Goal: Task Accomplishment & Management: Use online tool/utility

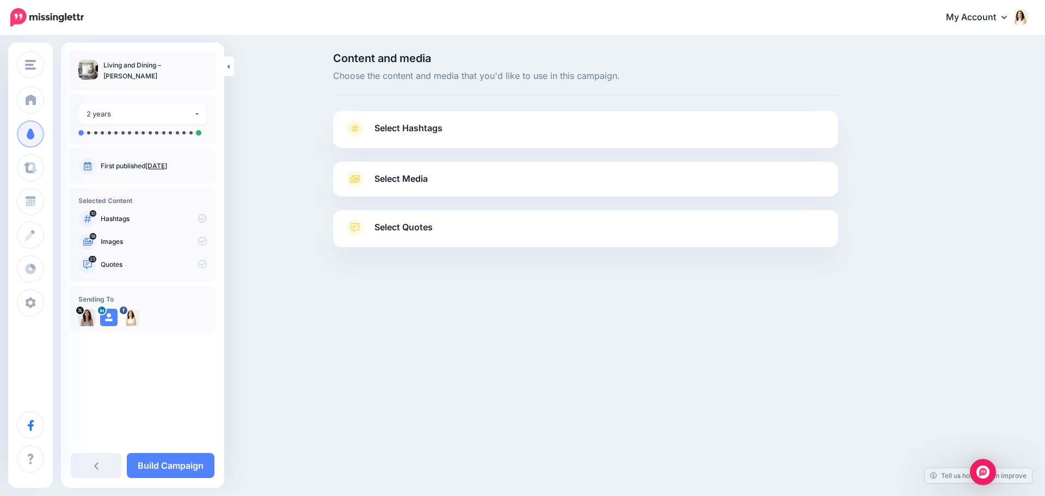
click at [444, 137] on link "Select Hashtags" at bounding box center [585, 134] width 483 height 28
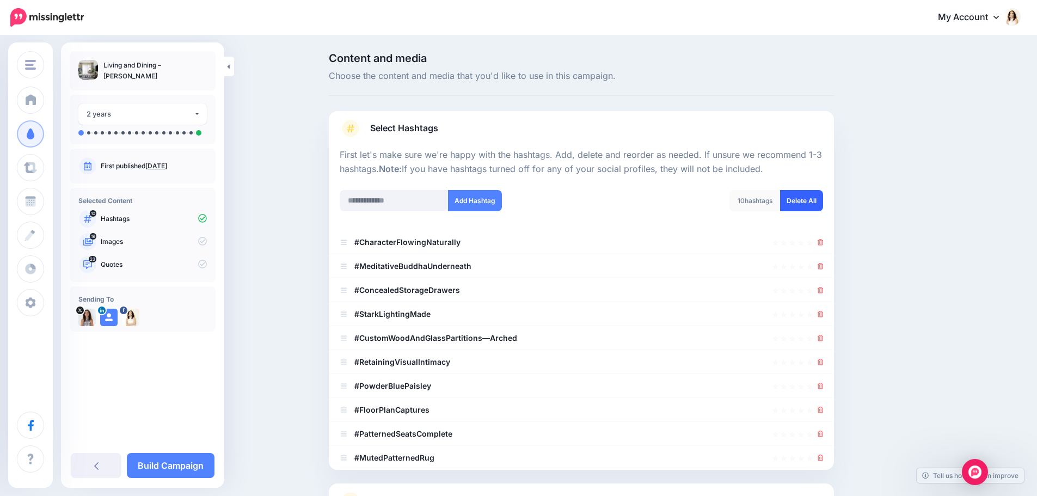
click at [805, 199] on link "Delete All" at bounding box center [801, 200] width 43 height 21
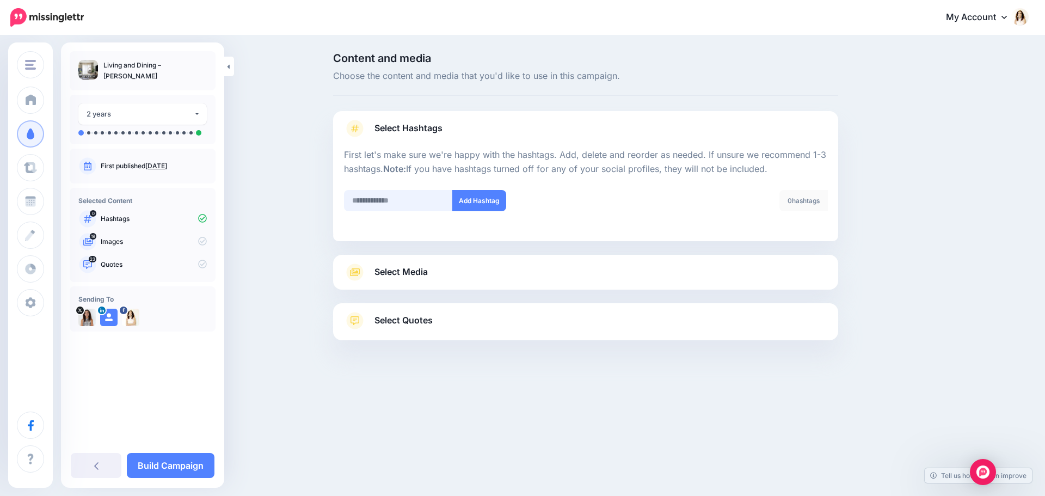
click at [389, 193] on input "text" at bounding box center [398, 200] width 109 height 21
type input "**********"
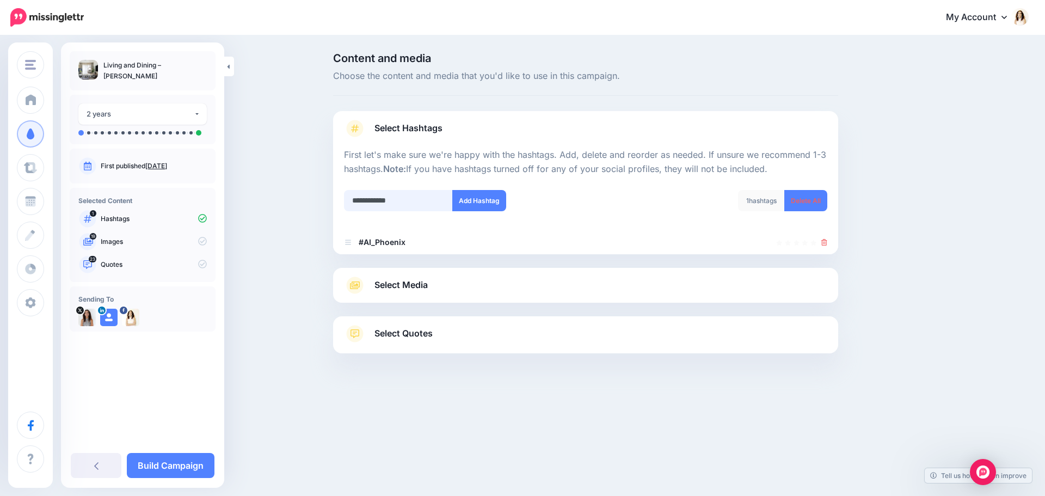
type input "**********"
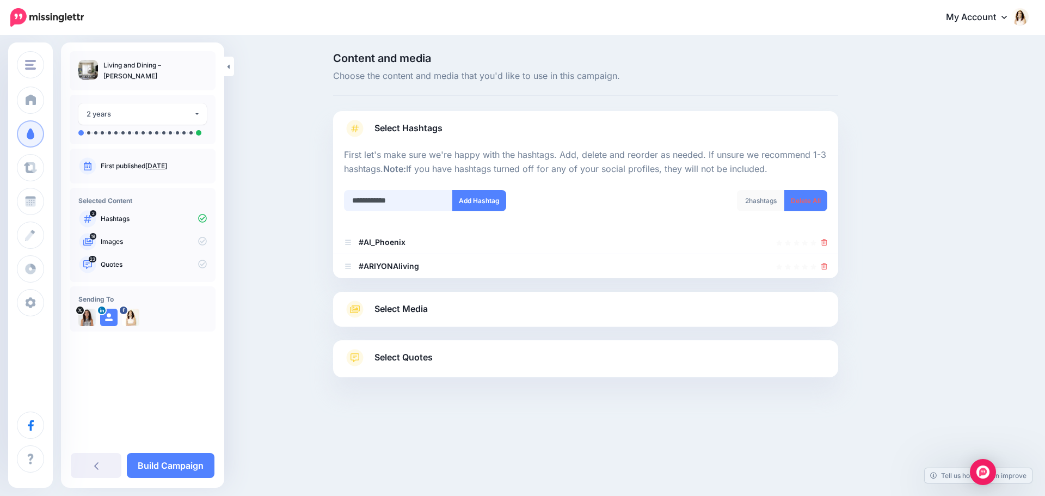
type input "**********"
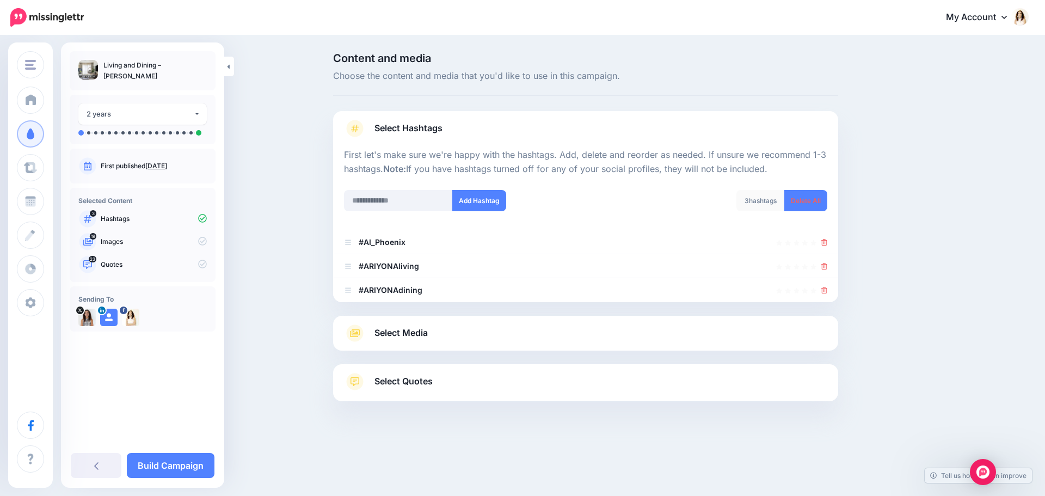
click at [418, 332] on span "Select Media" at bounding box center [400, 332] width 53 height 15
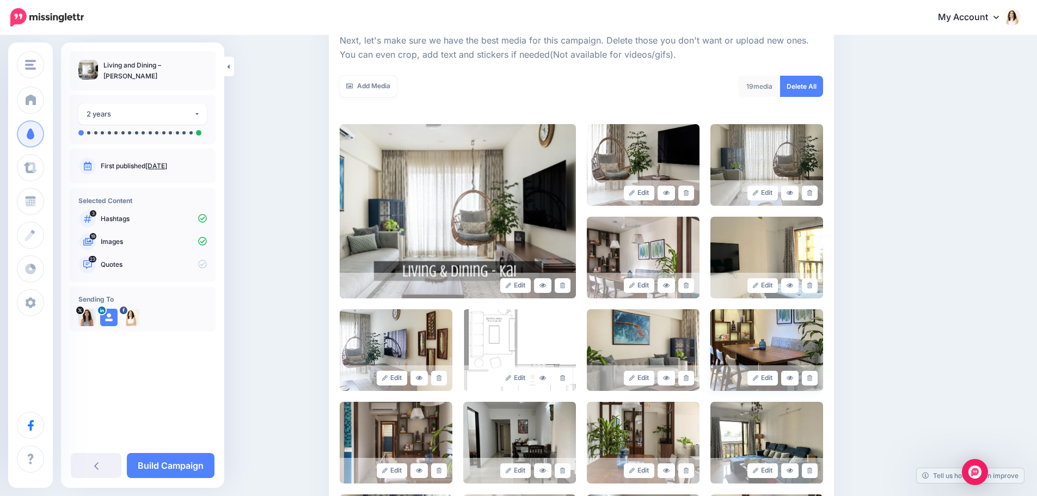
scroll to position [163, 0]
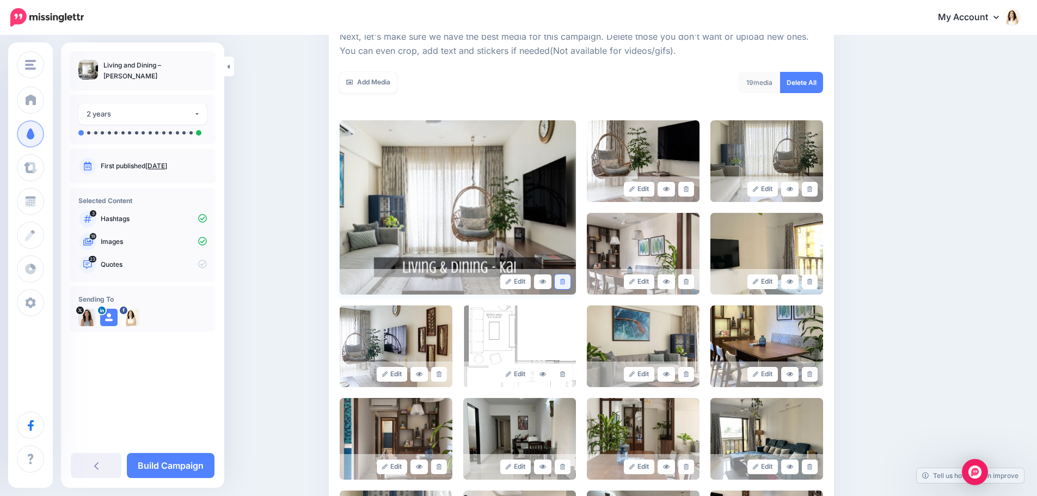
click at [569, 284] on link at bounding box center [563, 281] width 16 height 15
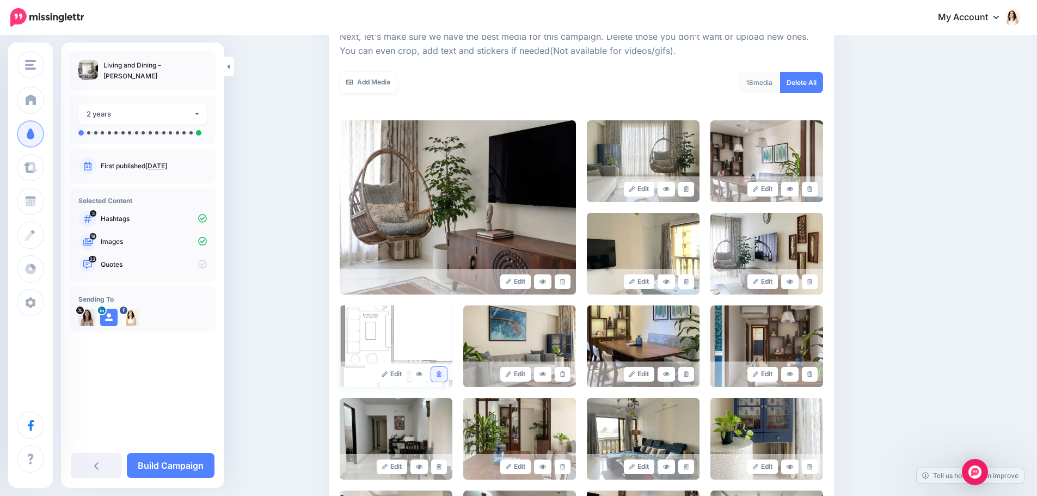
click at [438, 373] on link at bounding box center [439, 374] width 16 height 15
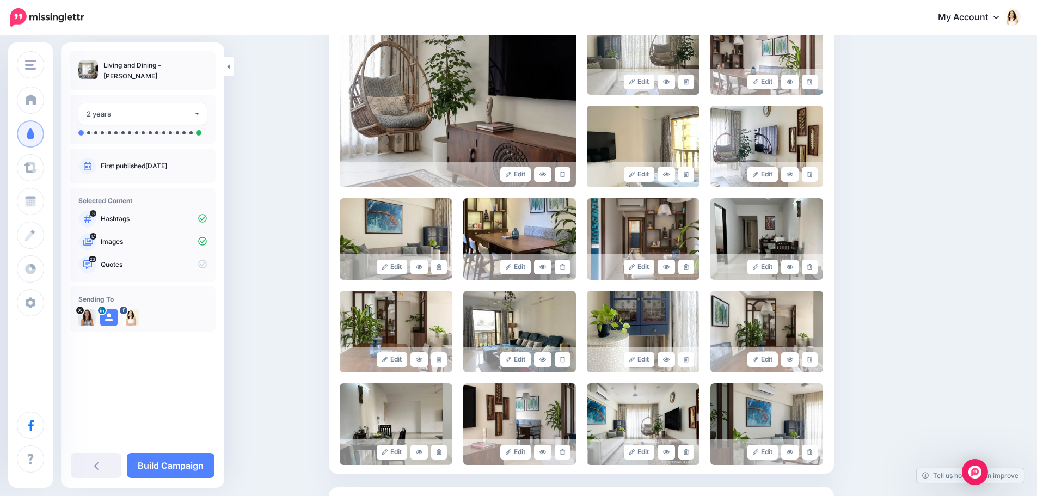
scroll to position [272, 0]
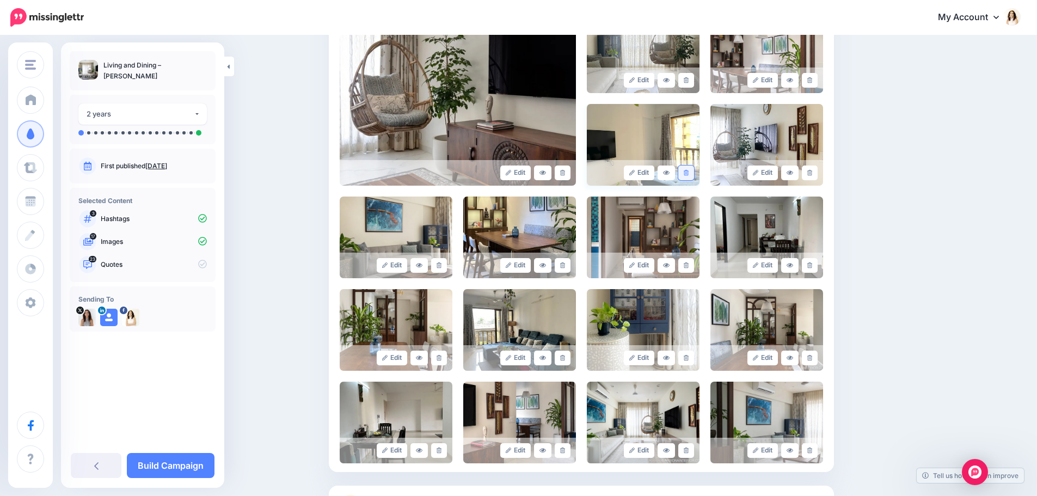
click at [693, 171] on link at bounding box center [686, 172] width 16 height 15
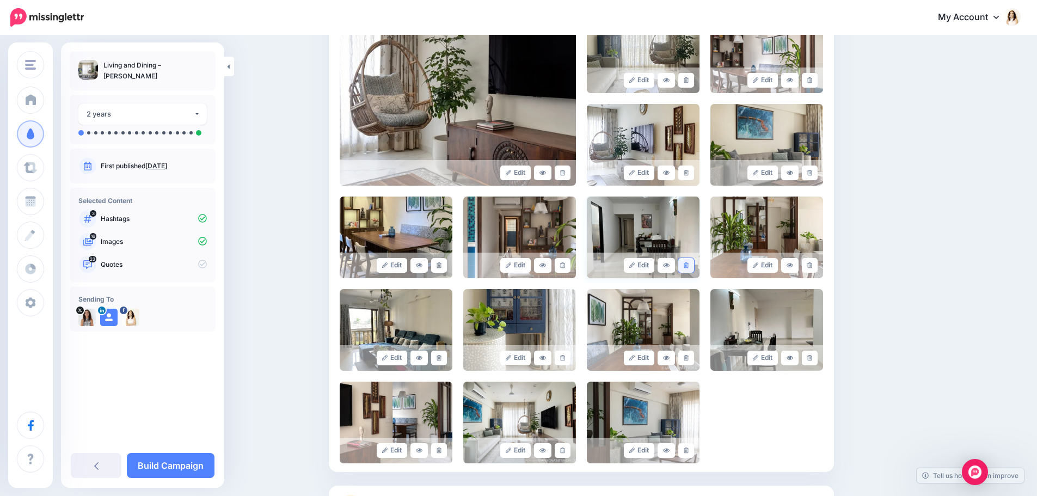
click at [693, 263] on link at bounding box center [686, 265] width 16 height 15
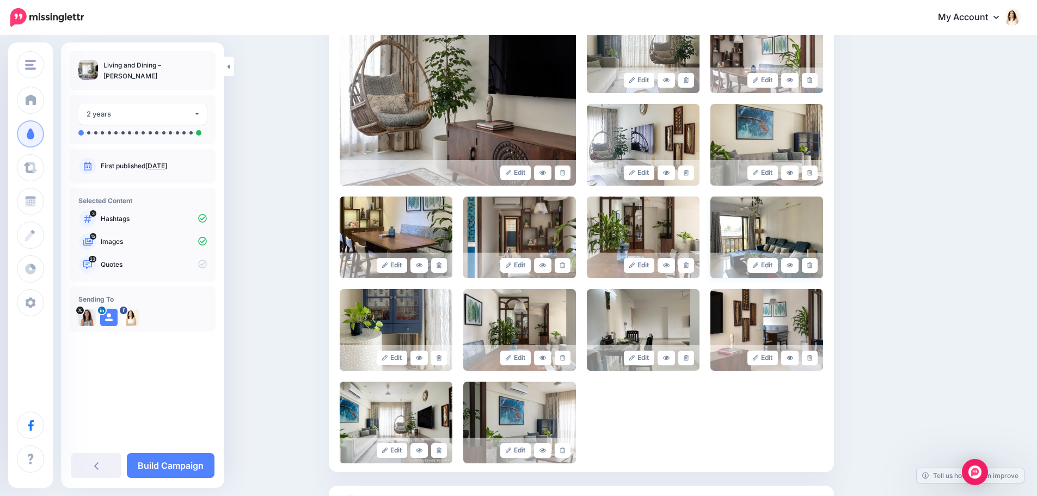
click at [817, 264] on link at bounding box center [810, 265] width 16 height 15
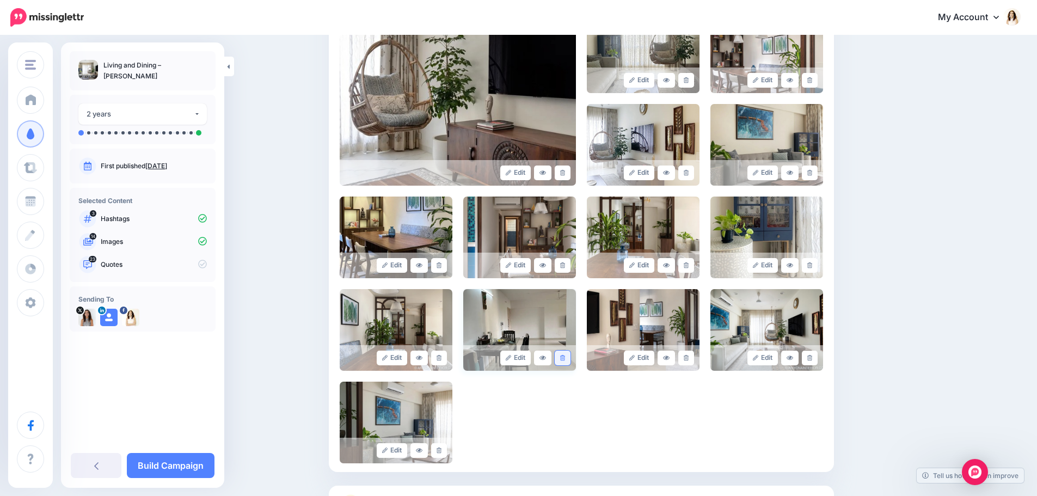
click at [569, 361] on link at bounding box center [563, 357] width 16 height 15
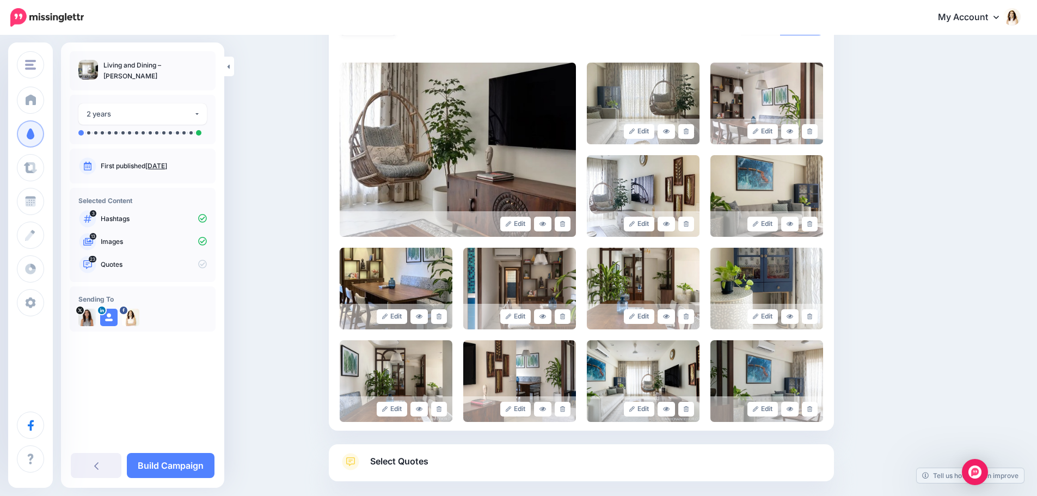
scroll to position [218, 0]
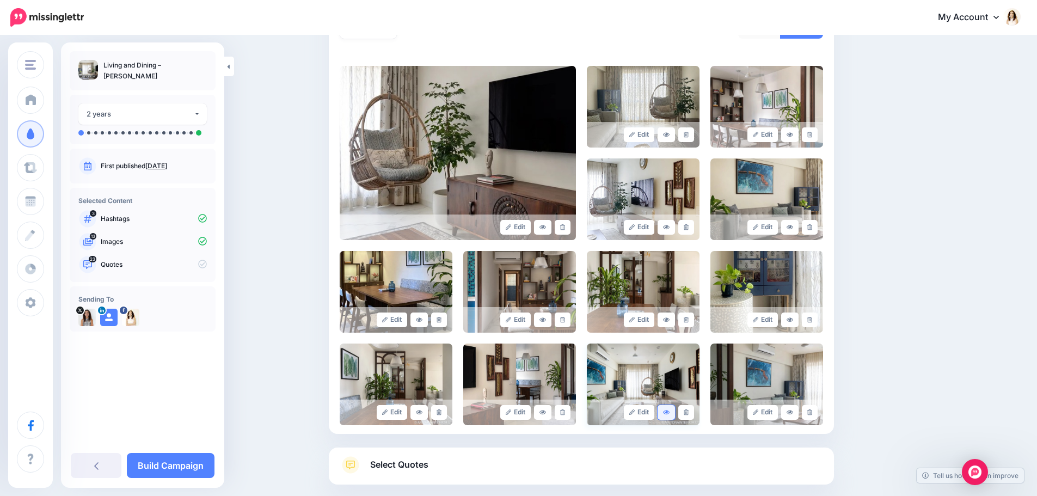
click at [669, 413] on icon at bounding box center [666, 412] width 7 height 6
click at [546, 228] on icon at bounding box center [542, 227] width 7 height 4
click at [669, 322] on icon at bounding box center [666, 320] width 7 height 6
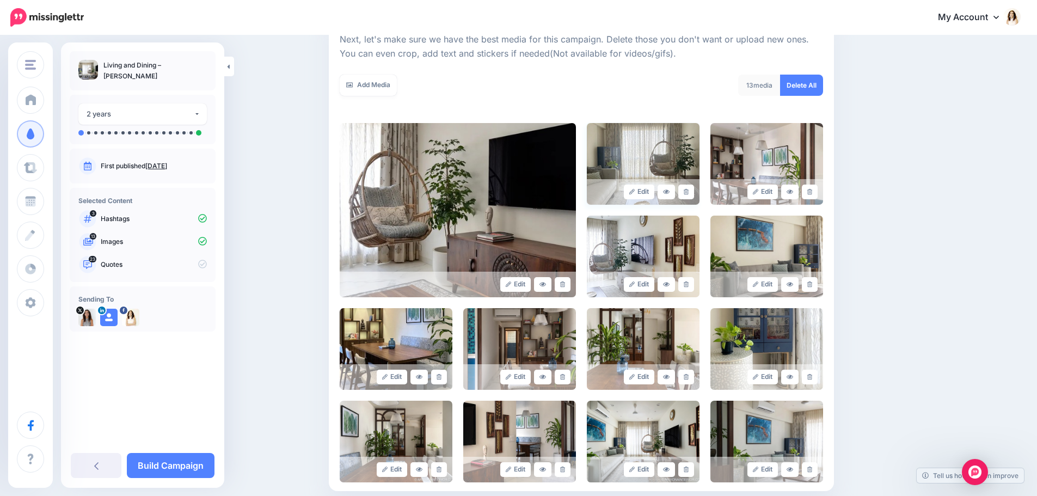
scroll to position [163, 0]
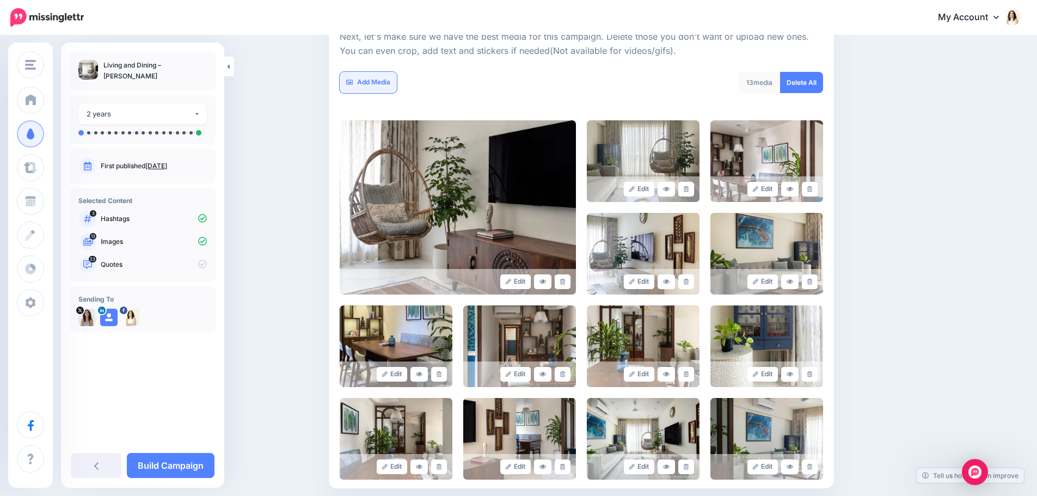
click at [391, 91] on link "Add Media" at bounding box center [368, 82] width 57 height 21
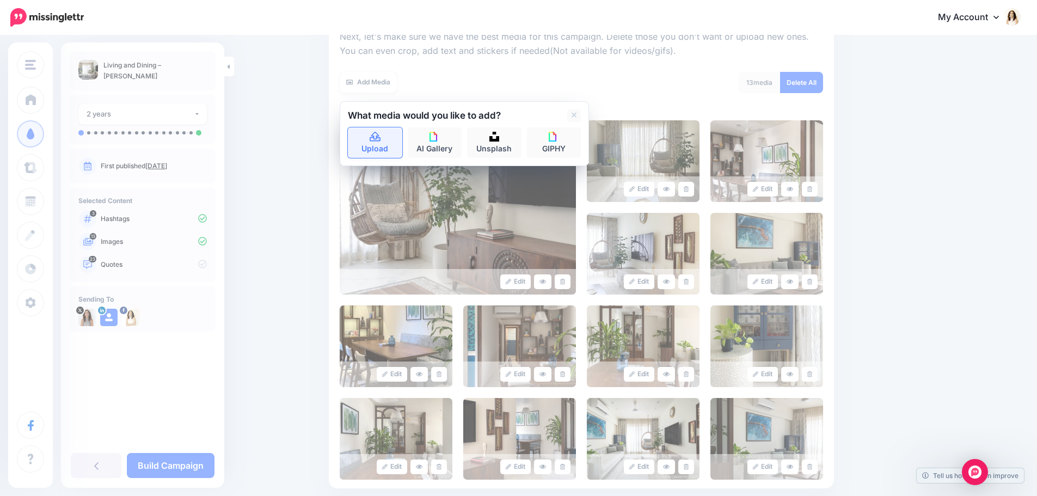
click at [386, 144] on link "Upload" at bounding box center [375, 142] width 54 height 30
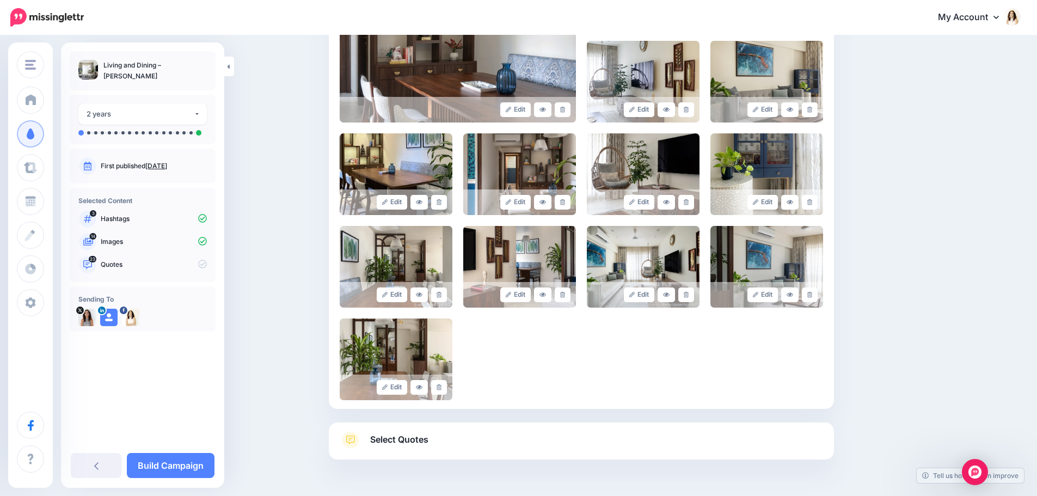
scroll to position [370, 0]
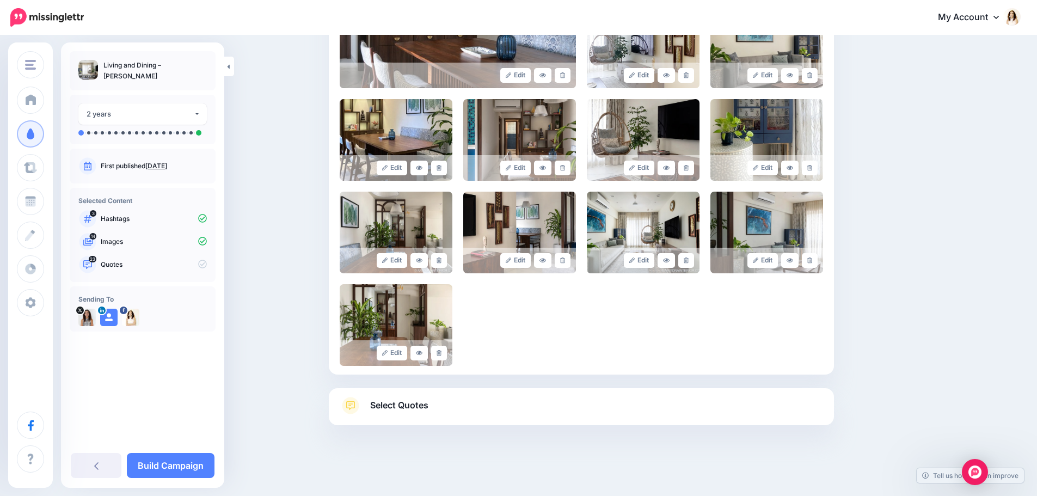
click at [410, 405] on span "Select Quotes" at bounding box center [399, 405] width 58 height 15
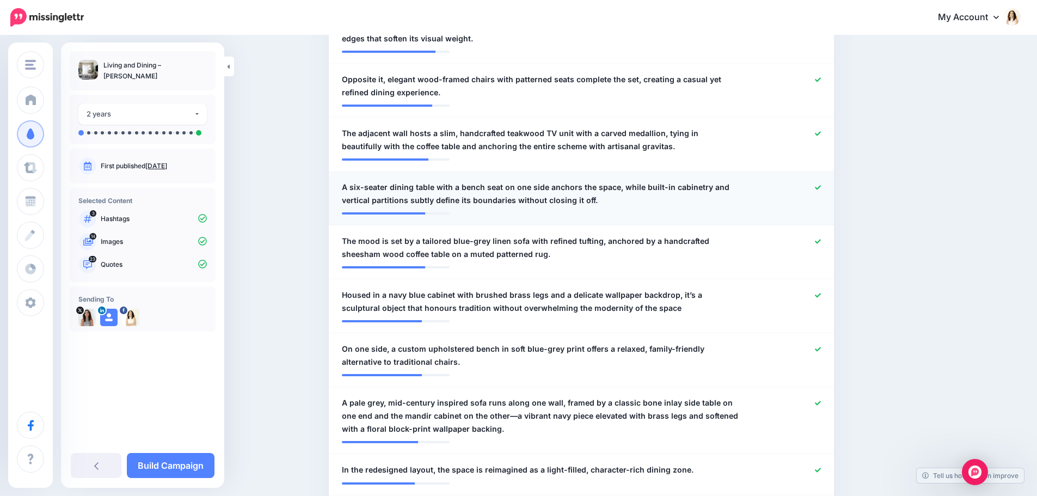
scroll to position [533, 0]
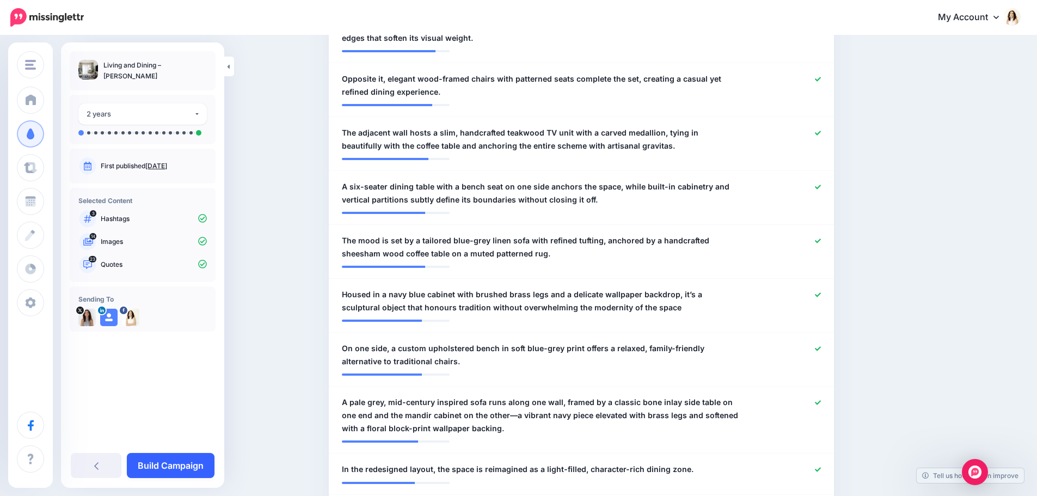
click at [176, 469] on link "Build Campaign" at bounding box center [171, 465] width 88 height 25
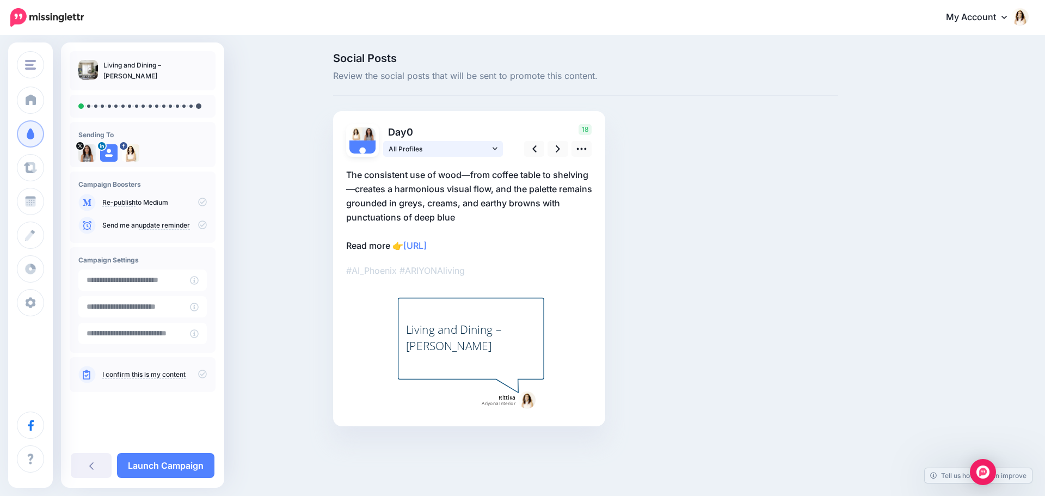
click at [496, 151] on icon at bounding box center [495, 149] width 5 height 8
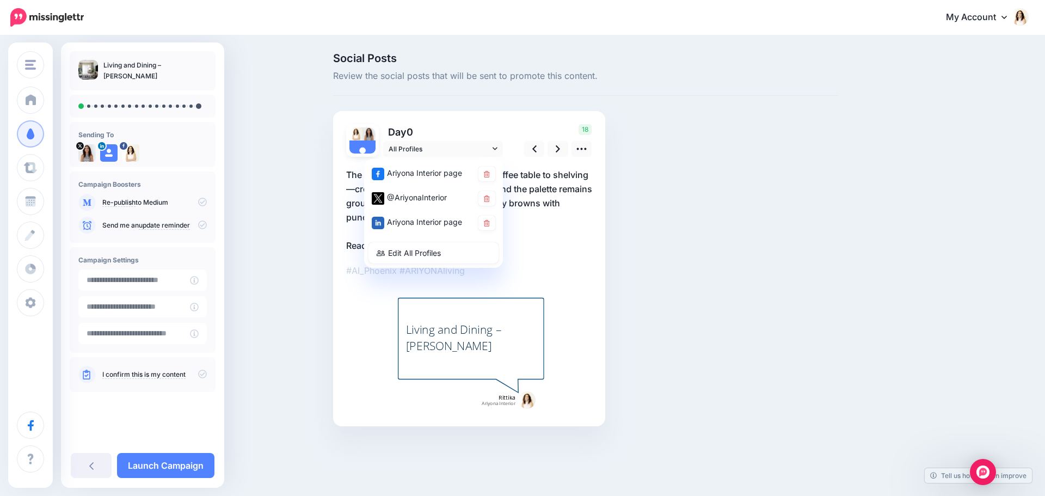
click at [561, 226] on p "The consistent use of wood—from coffee table to shelving—creates a harmonious v…" at bounding box center [469, 210] width 246 height 85
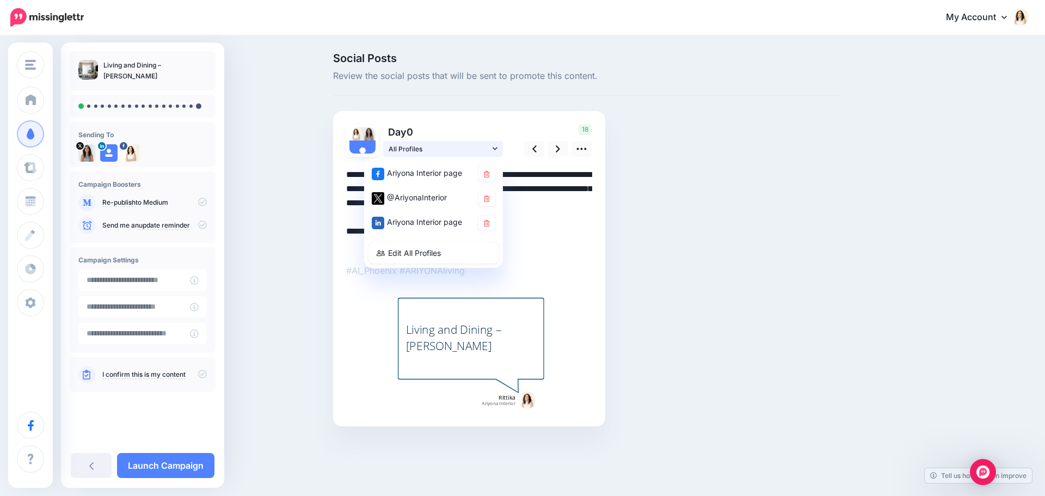
click at [458, 145] on span "All Profiles" at bounding box center [439, 148] width 101 height 11
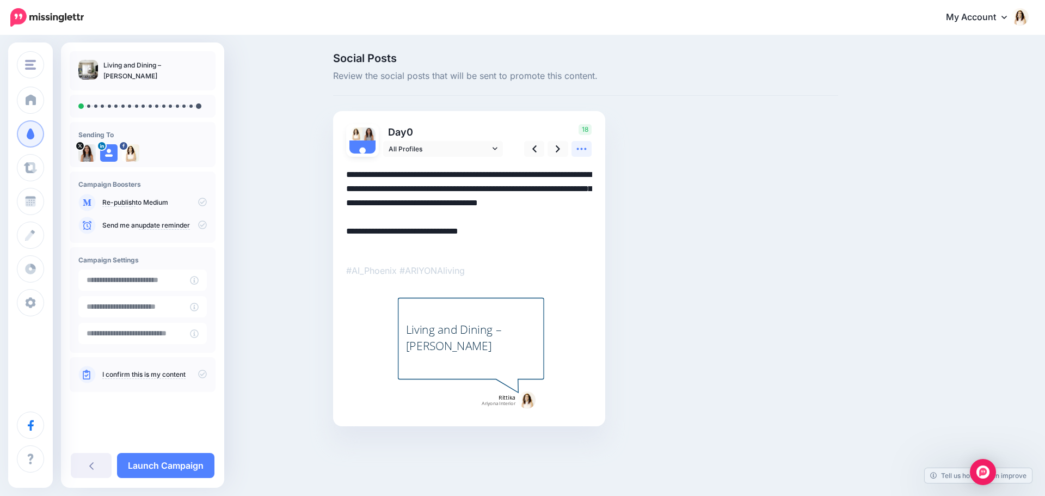
click at [583, 149] on icon at bounding box center [581, 148] width 11 height 11
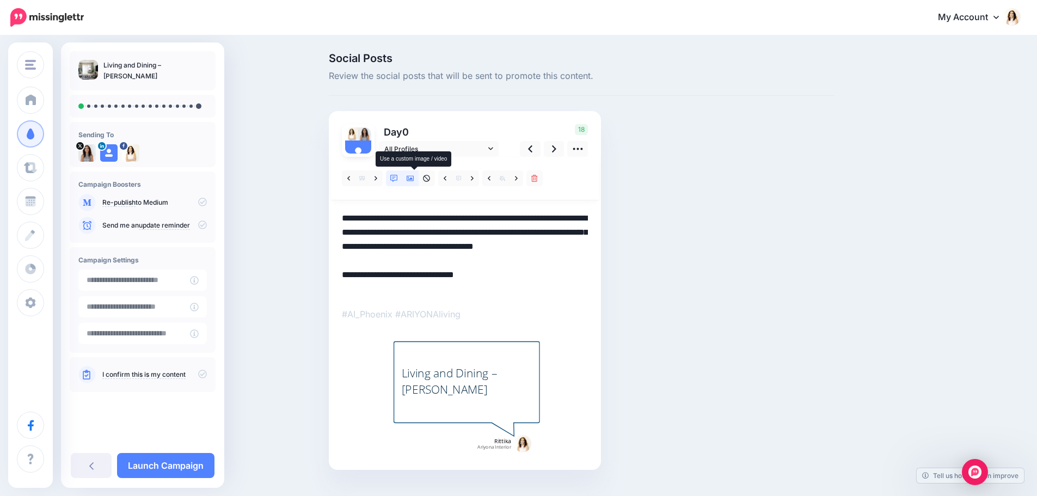
click at [414, 180] on icon at bounding box center [411, 178] width 8 height 5
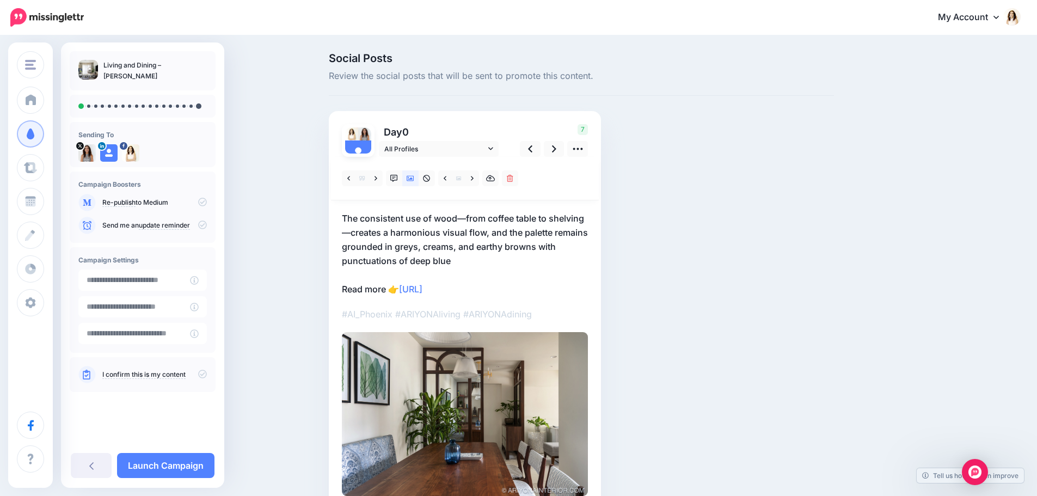
click at [472, 248] on p "The consistent use of wood—from coffee table to shelving—creates a harmonious v…" at bounding box center [465, 253] width 246 height 85
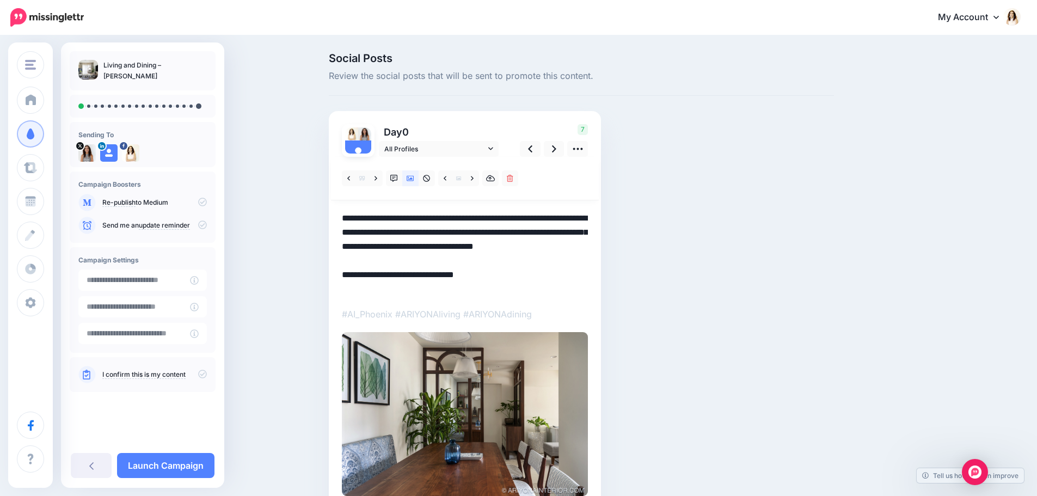
drag, startPoint x: 488, startPoint y: 263, endPoint x: 310, endPoint y: 198, distance: 189.4
click at [310, 198] on div "Social Posts Review the social posts that will be sent to promote this content.…" at bounding box center [518, 296] width 1037 height 521
paste textarea
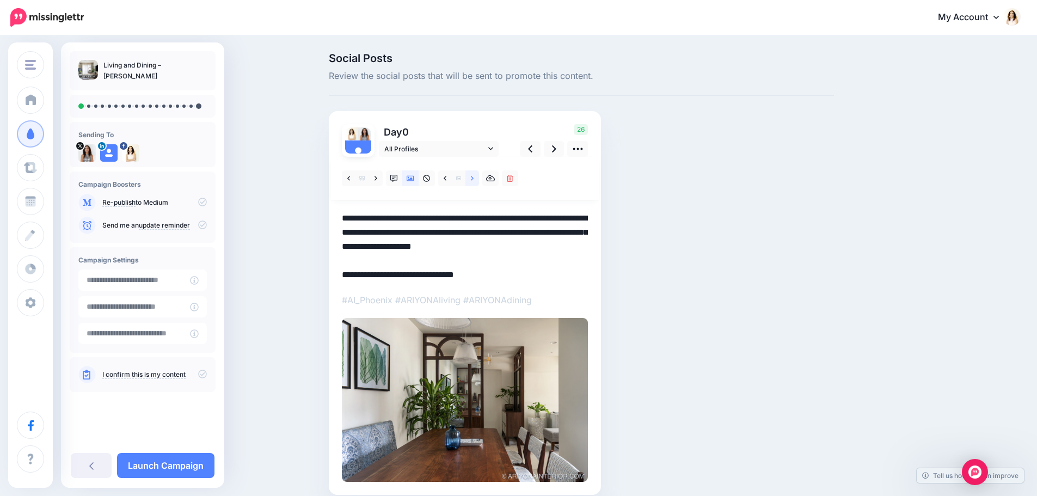
click at [473, 182] on icon at bounding box center [472, 179] width 3 height 8
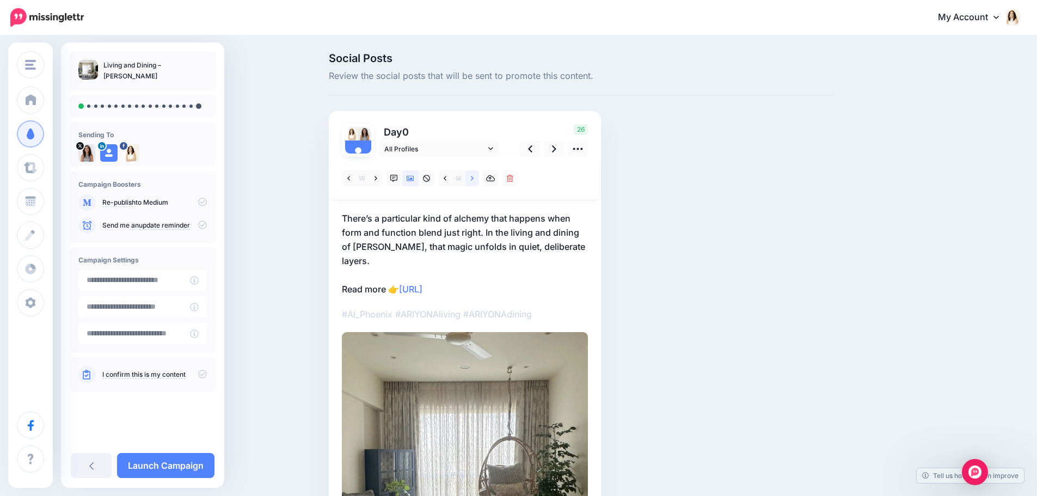
click at [473, 182] on icon at bounding box center [472, 179] width 3 height 8
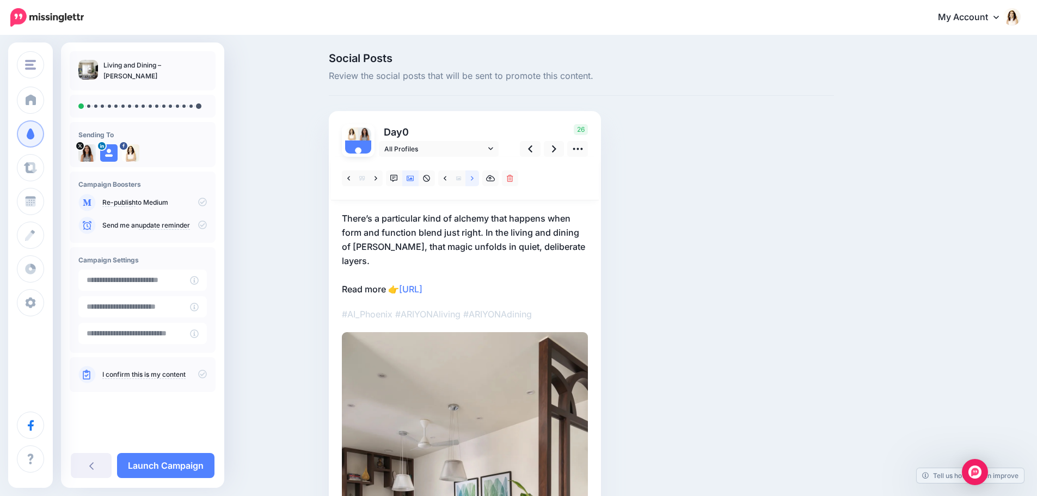
click at [473, 182] on icon at bounding box center [472, 179] width 3 height 8
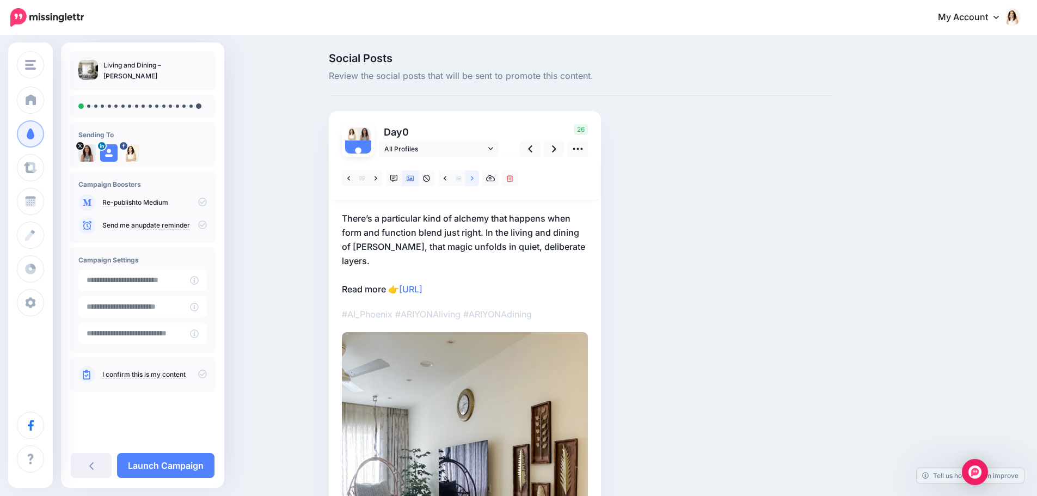
click at [473, 182] on icon at bounding box center [472, 179] width 3 height 8
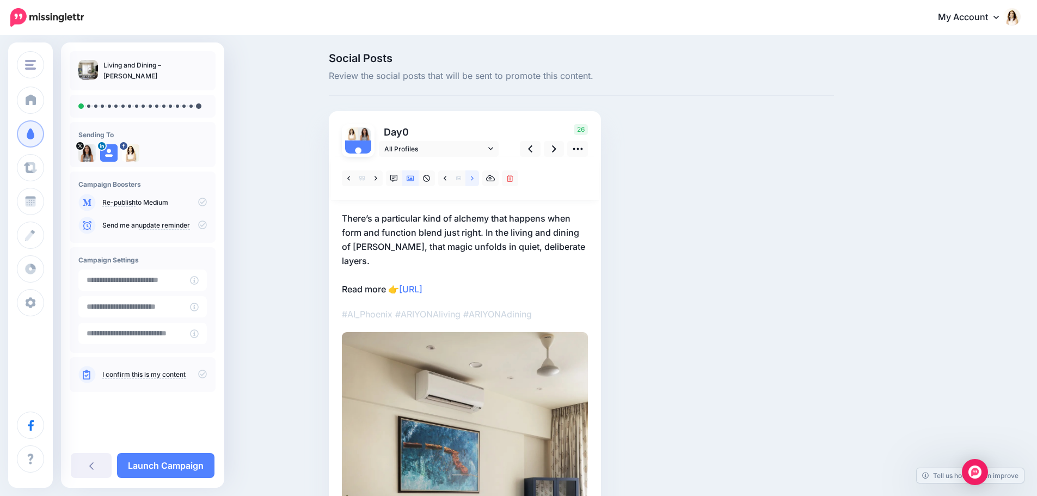
click at [473, 182] on icon at bounding box center [472, 179] width 3 height 8
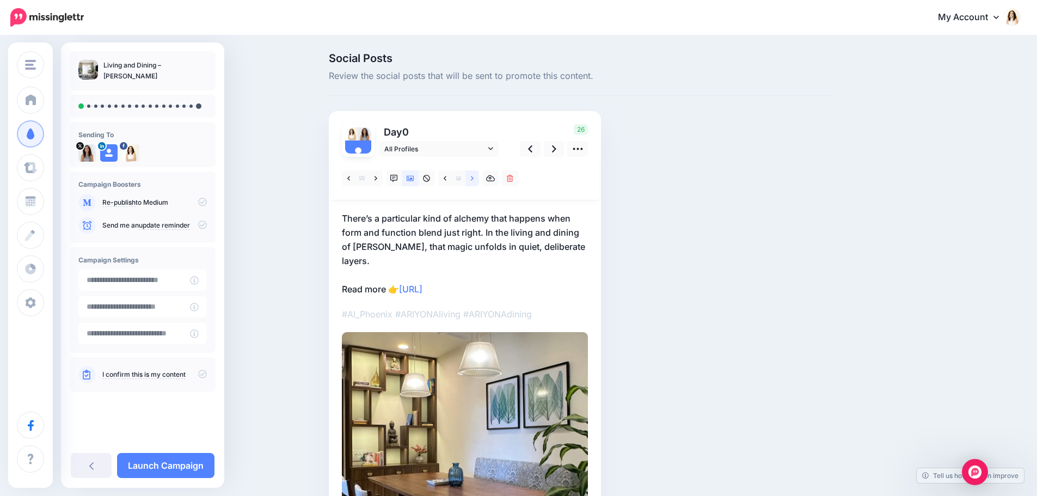
click at [473, 182] on icon at bounding box center [472, 179] width 3 height 8
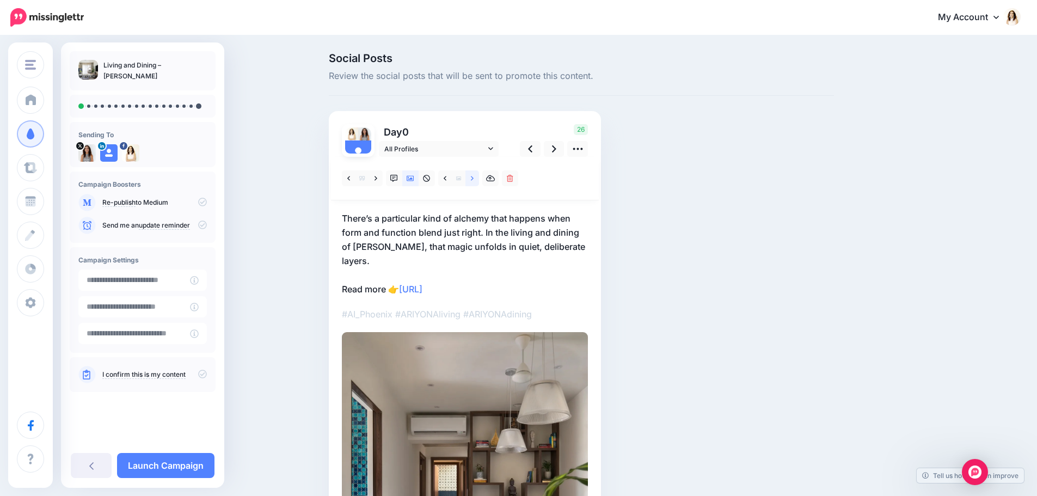
click at [473, 182] on link at bounding box center [472, 178] width 14 height 16
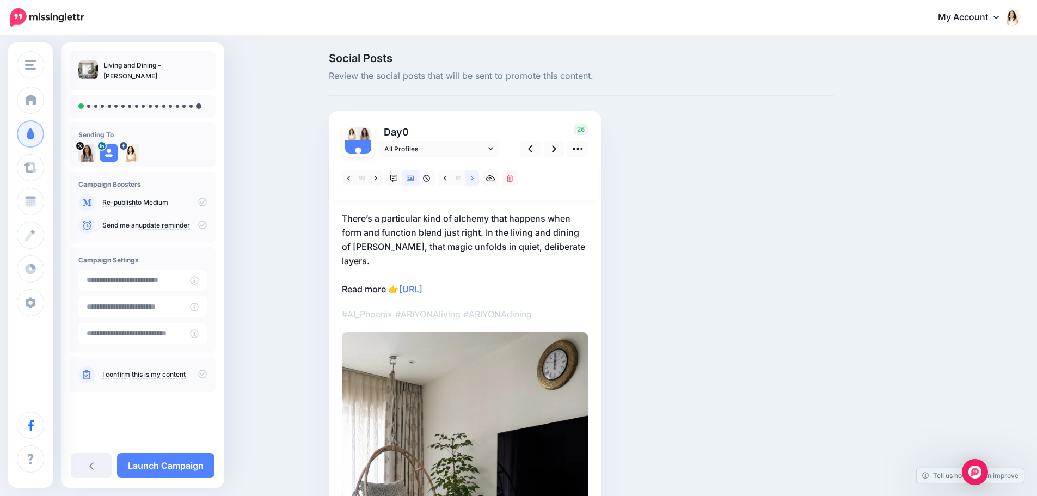
click at [473, 182] on link at bounding box center [472, 178] width 14 height 16
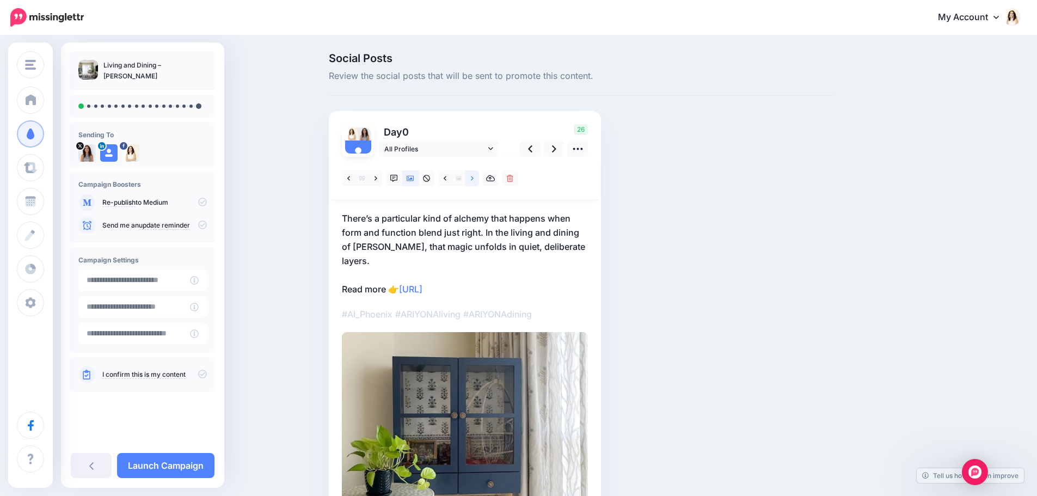
click at [473, 182] on link at bounding box center [472, 178] width 14 height 16
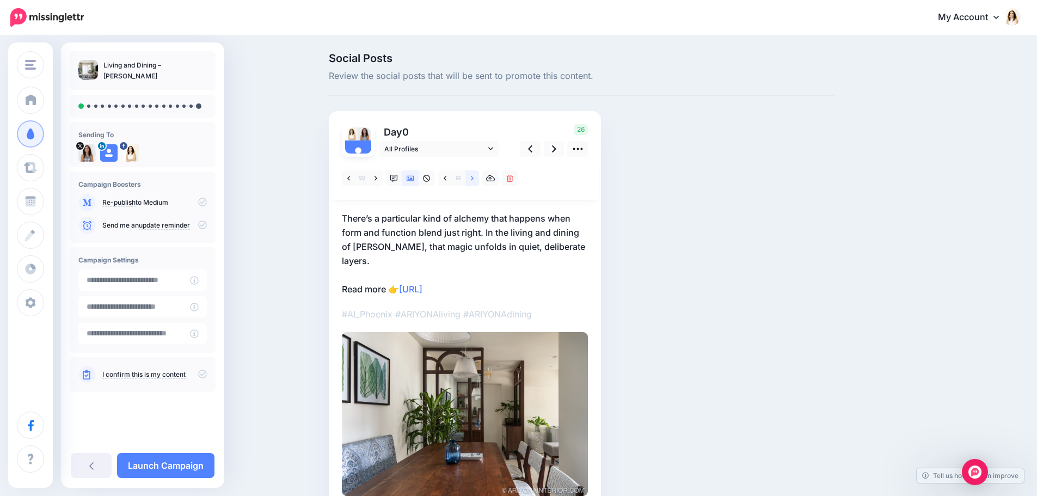
click at [473, 182] on link at bounding box center [472, 178] width 14 height 16
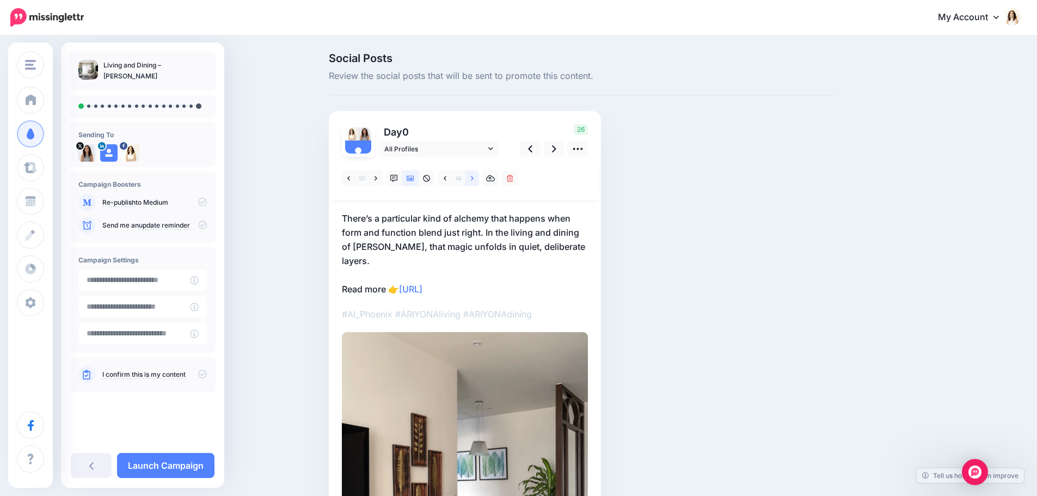
click at [473, 182] on link at bounding box center [472, 178] width 14 height 16
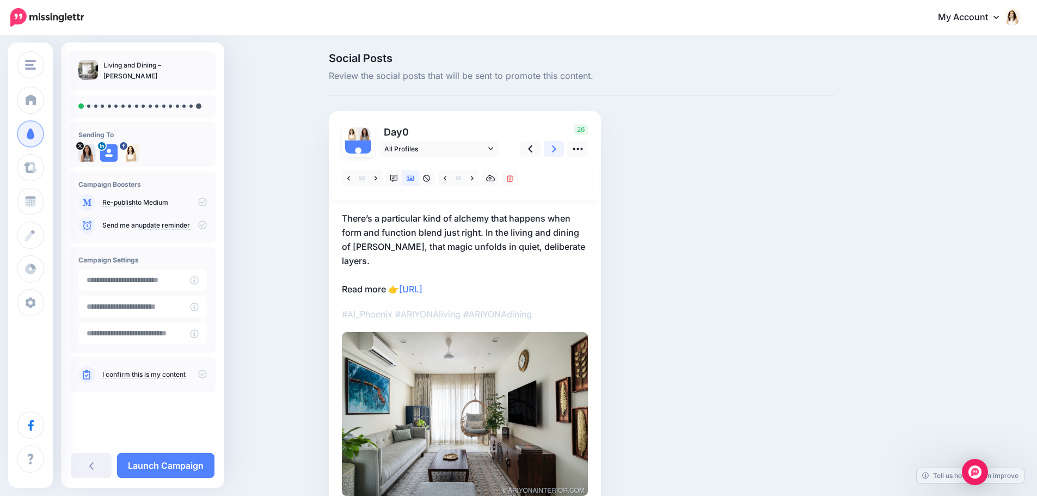
click at [556, 149] on icon at bounding box center [554, 148] width 4 height 11
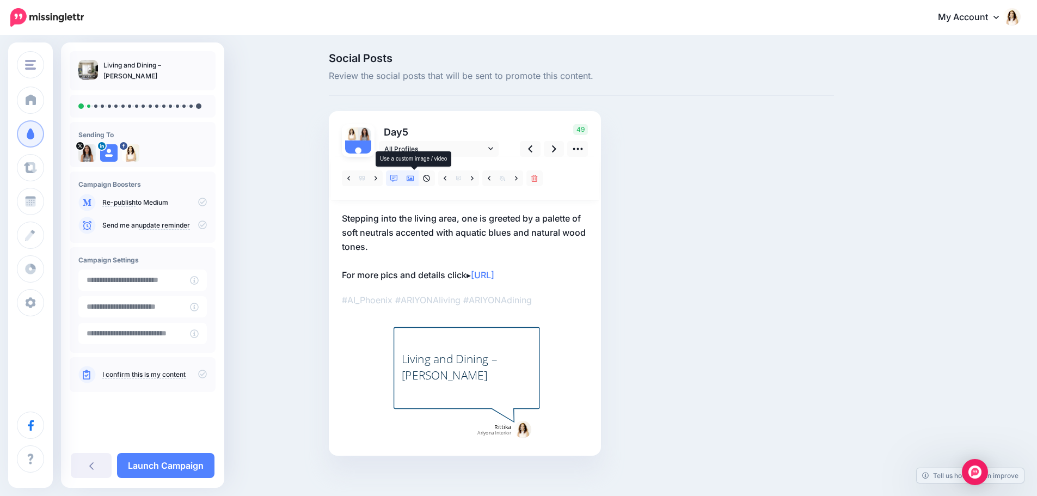
click at [414, 176] on icon at bounding box center [411, 178] width 8 height 5
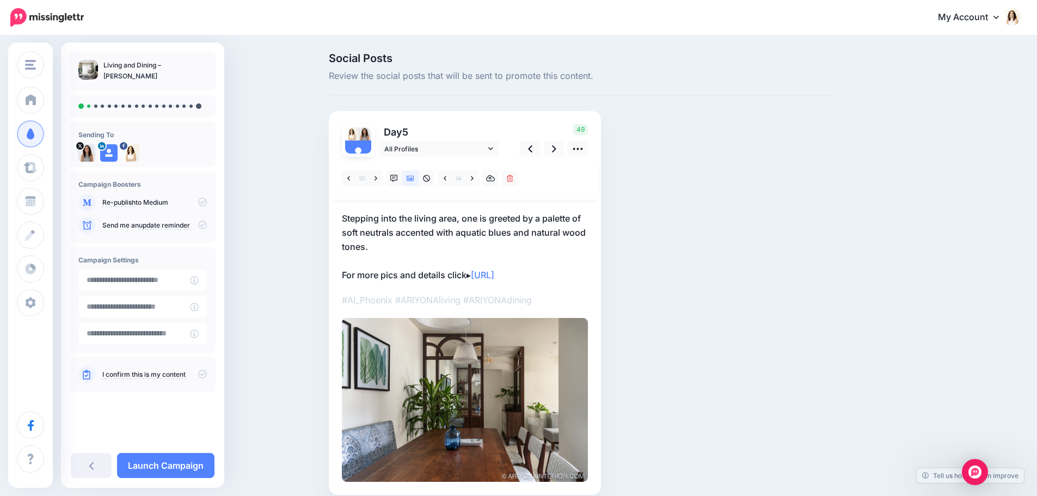
click at [442, 233] on p "Stepping into the living area, one is greeted by a palette of soft neutrals acc…" at bounding box center [465, 246] width 246 height 71
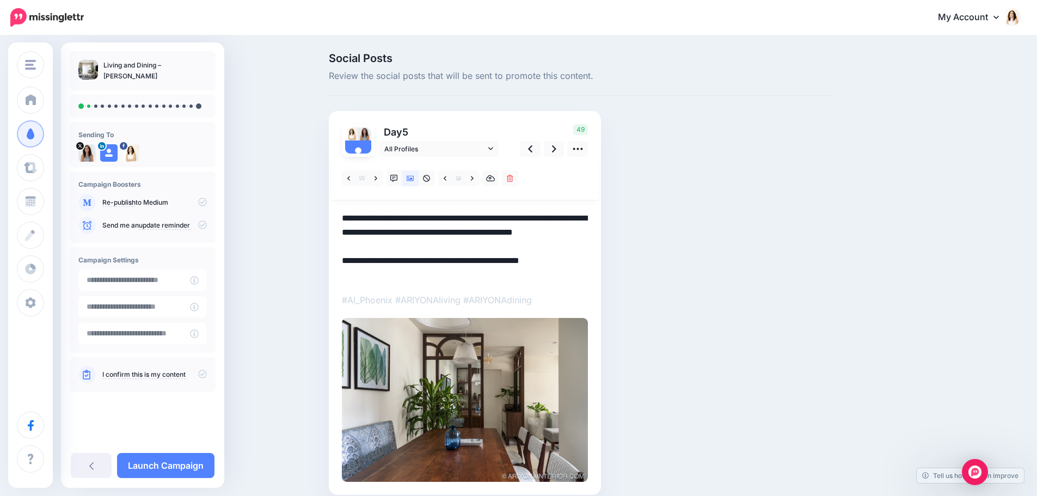
drag, startPoint x: 386, startPoint y: 249, endPoint x: 336, endPoint y: 214, distance: 61.0
click at [336, 214] on div "Day 5 All Profiles" at bounding box center [465, 303] width 272 height 384
paste textarea "**********"
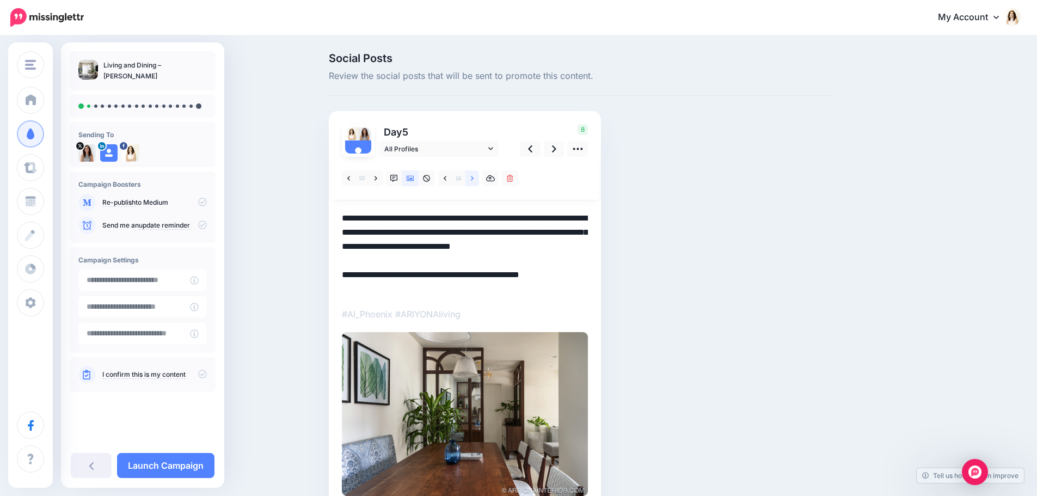
type textarea "**********"
click at [475, 184] on link at bounding box center [472, 178] width 14 height 16
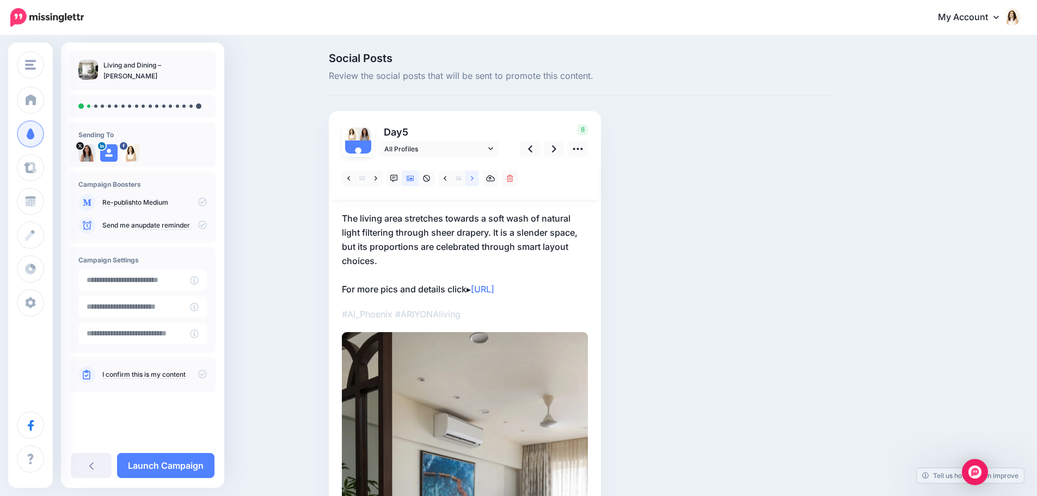
click at [475, 184] on link at bounding box center [472, 178] width 14 height 16
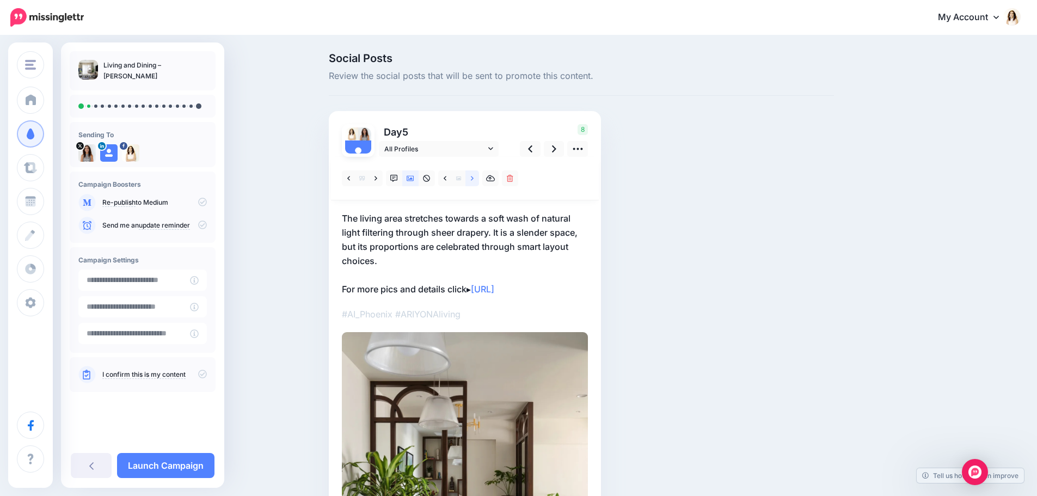
click at [475, 184] on link at bounding box center [472, 178] width 14 height 16
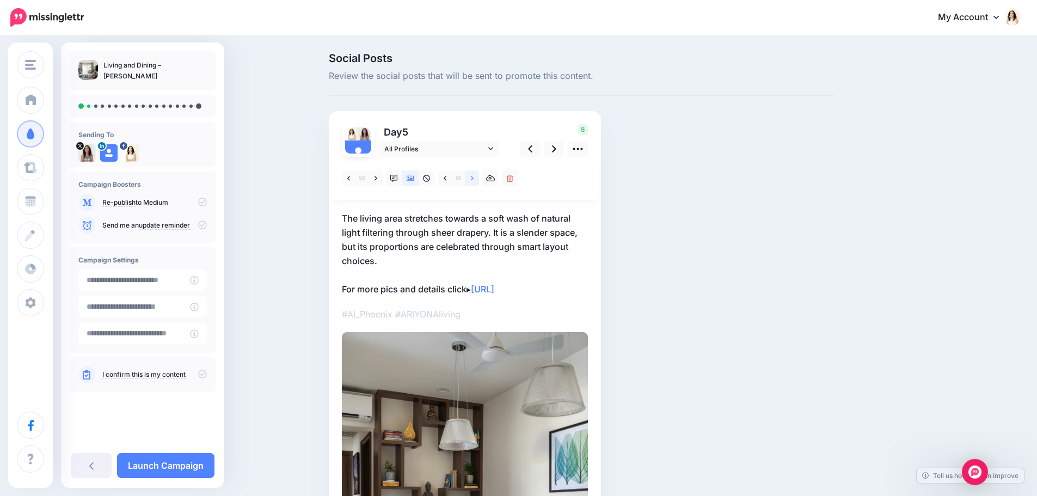
click at [475, 184] on link at bounding box center [472, 178] width 14 height 16
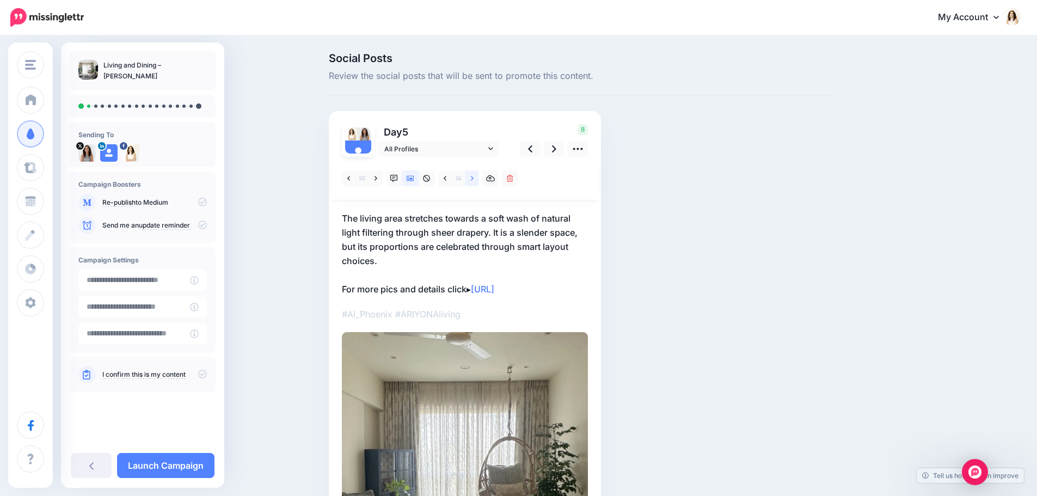
click at [475, 184] on link at bounding box center [472, 178] width 14 height 16
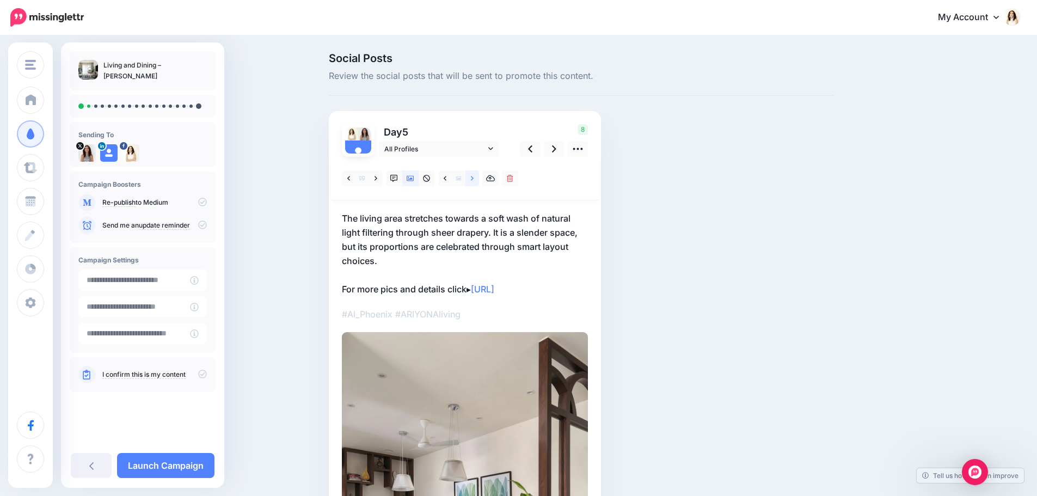
click at [475, 184] on link at bounding box center [472, 178] width 14 height 16
